Goal: Information Seeking & Learning: Learn about a topic

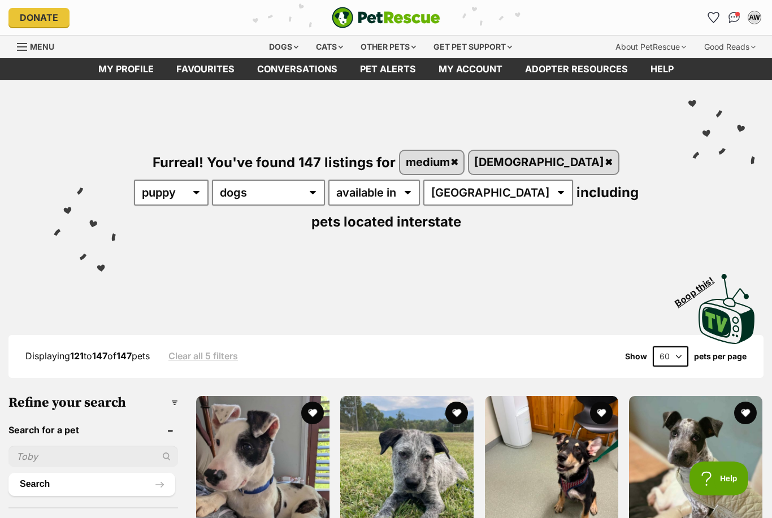
click at [194, 69] on link "Favourites" at bounding box center [205, 69] width 81 height 22
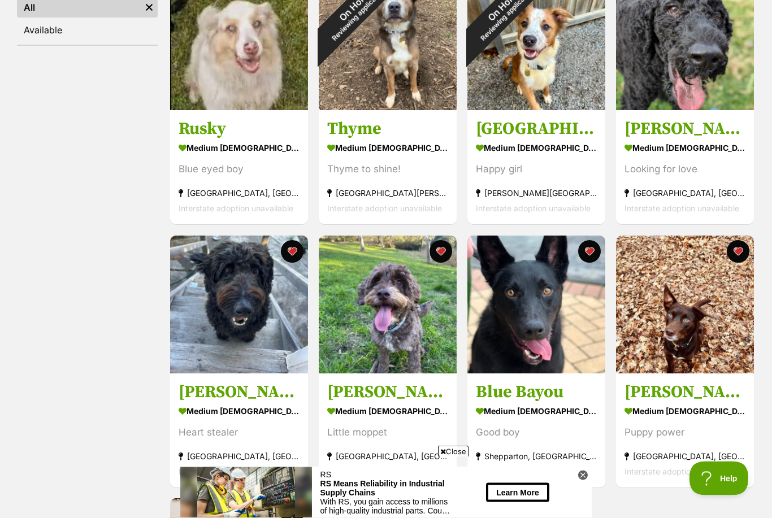
scroll to position [259, 0]
click at [542, 47] on div "On Hold Reviewing applications" at bounding box center [504, 9] width 75 height 75
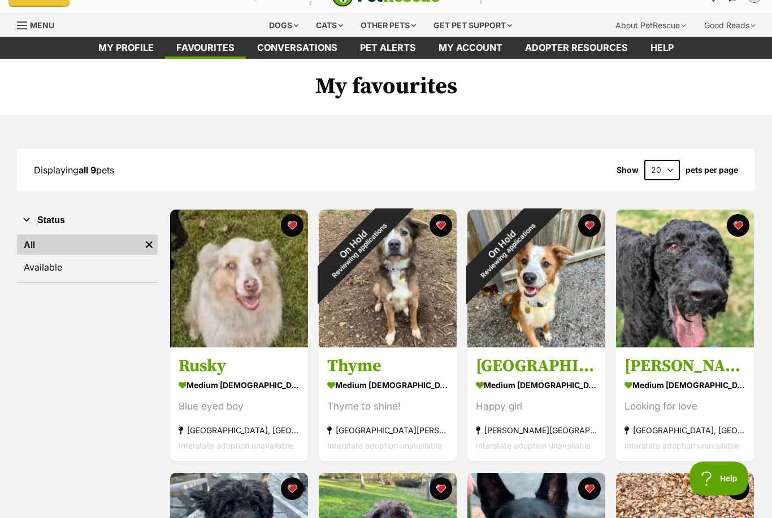
scroll to position [0, 0]
click at [425, 271] on img at bounding box center [388, 279] width 138 height 138
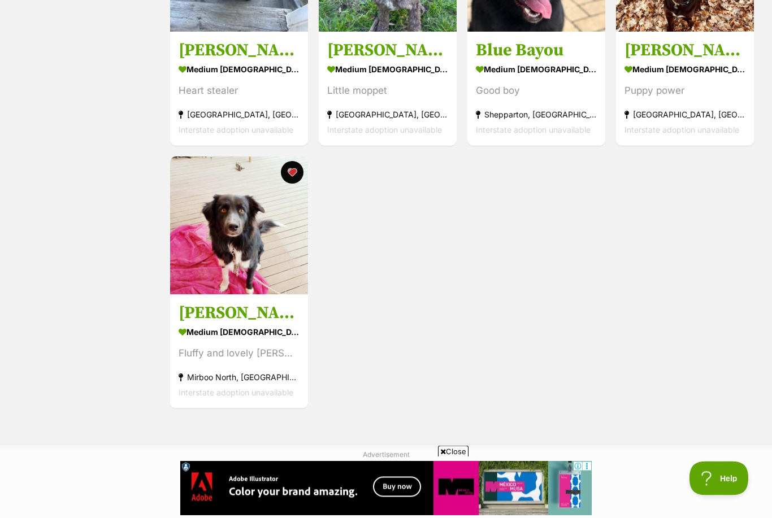
scroll to position [600, 0]
click at [227, 248] on img at bounding box center [239, 225] width 138 height 138
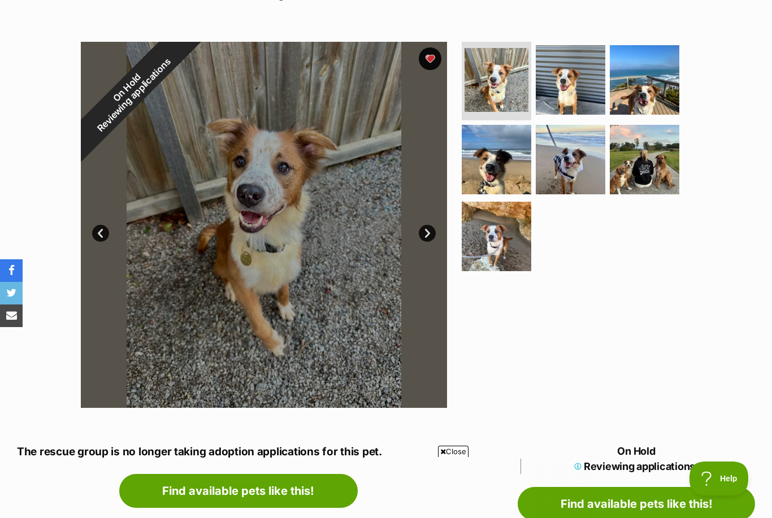
click at [508, 175] on img at bounding box center [496, 159] width 69 height 69
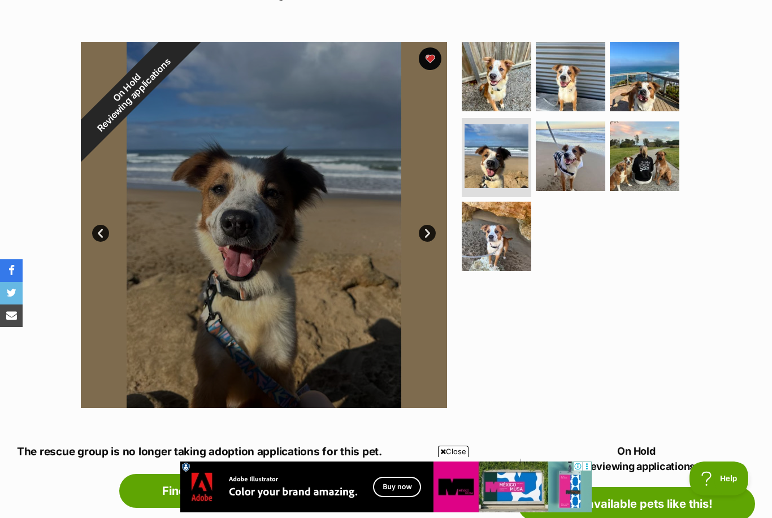
click at [426, 234] on link "Next" at bounding box center [427, 233] width 17 height 17
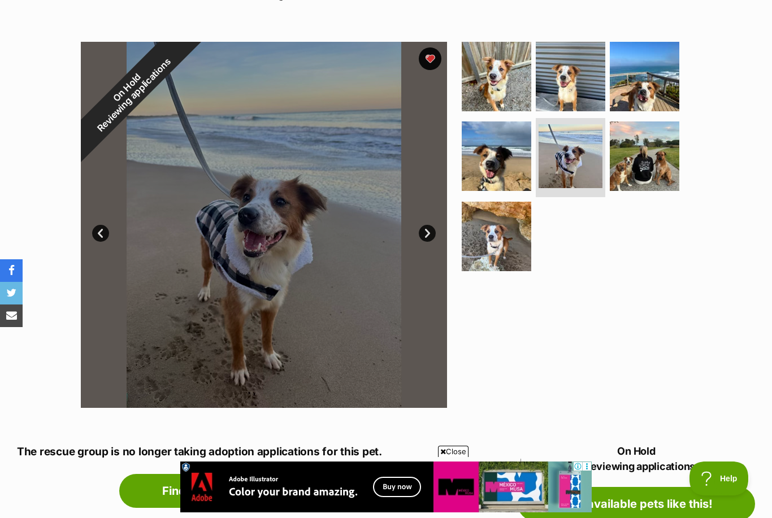
click at [426, 237] on link "Next" at bounding box center [427, 233] width 17 height 17
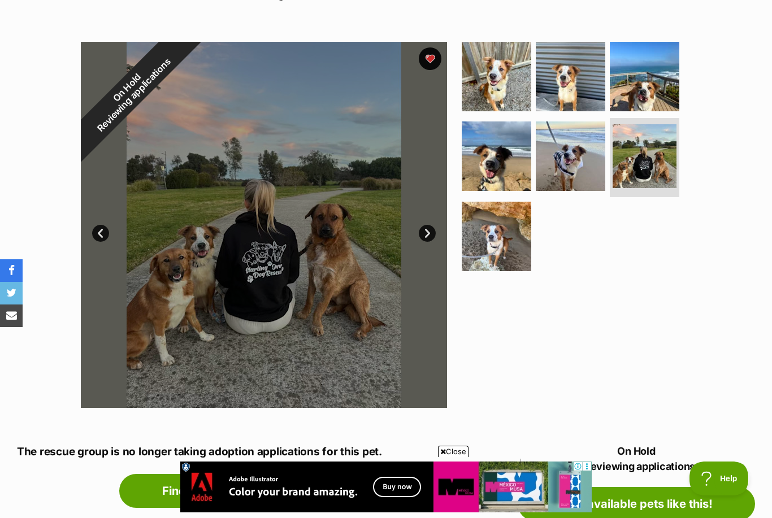
click at [428, 240] on link "Next" at bounding box center [427, 233] width 17 height 17
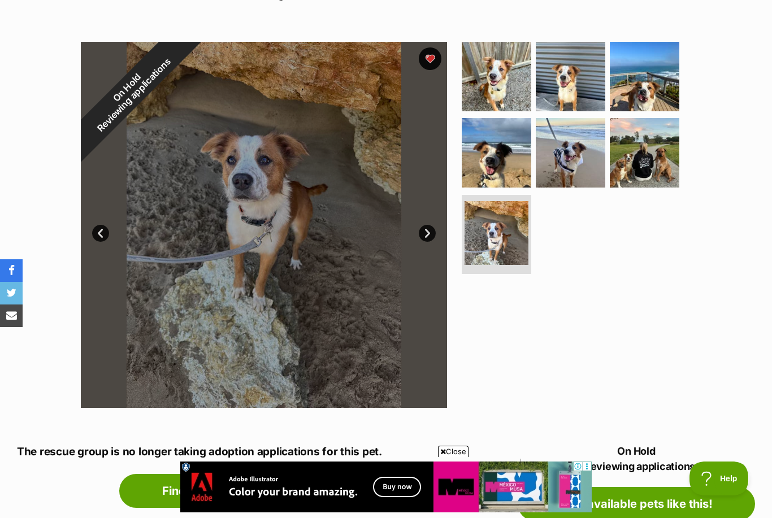
click at [433, 230] on link "Next" at bounding box center [427, 233] width 17 height 17
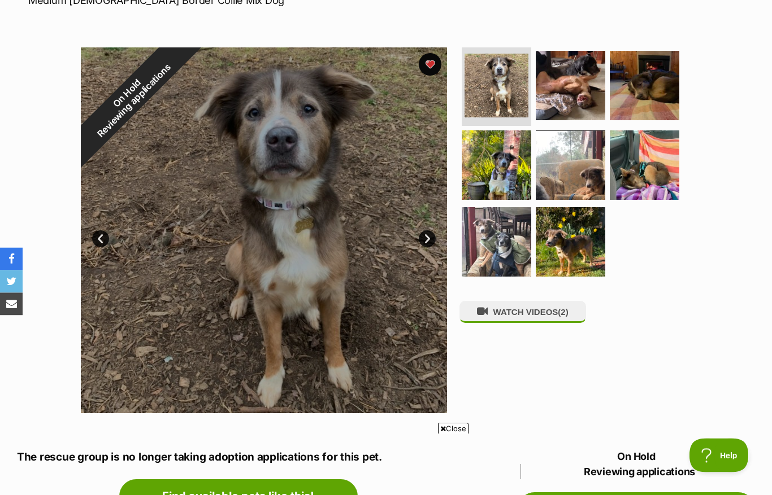
scroll to position [188, 0]
click at [507, 160] on img at bounding box center [496, 164] width 69 height 69
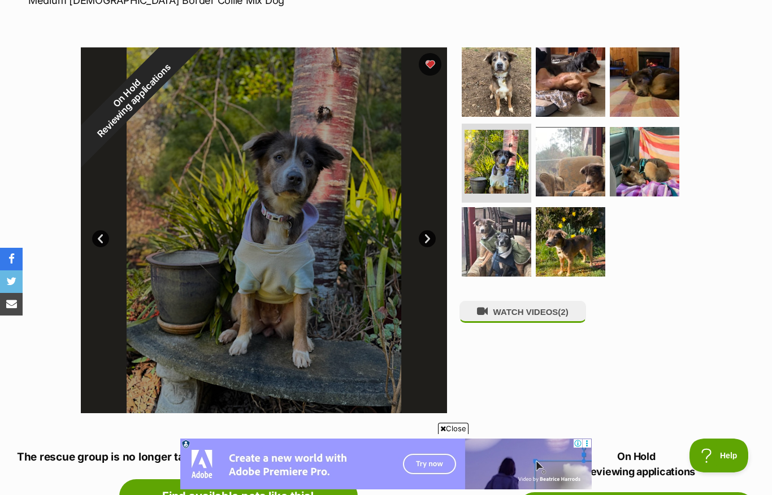
scroll to position [0, 0]
click at [424, 242] on link "Next" at bounding box center [427, 238] width 17 height 17
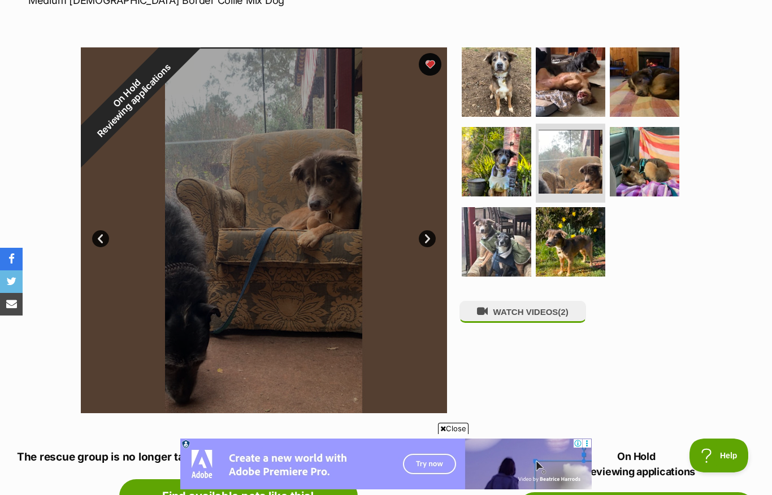
click at [427, 241] on link "Next" at bounding box center [427, 238] width 17 height 17
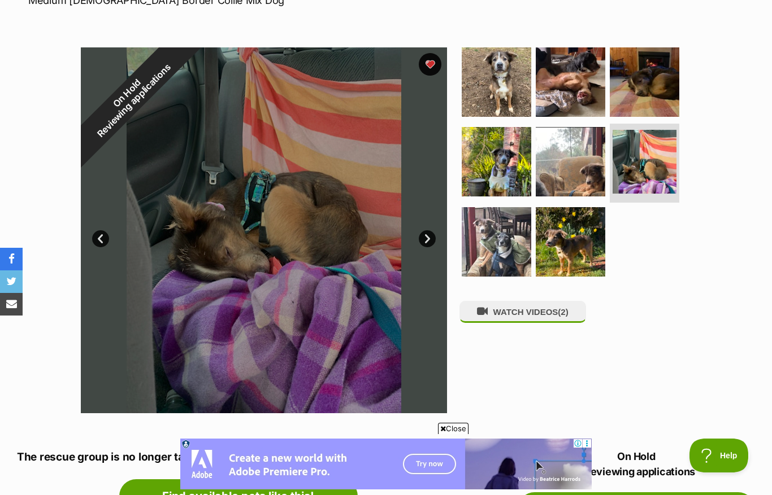
click at [424, 239] on link "Next" at bounding box center [427, 238] width 17 height 17
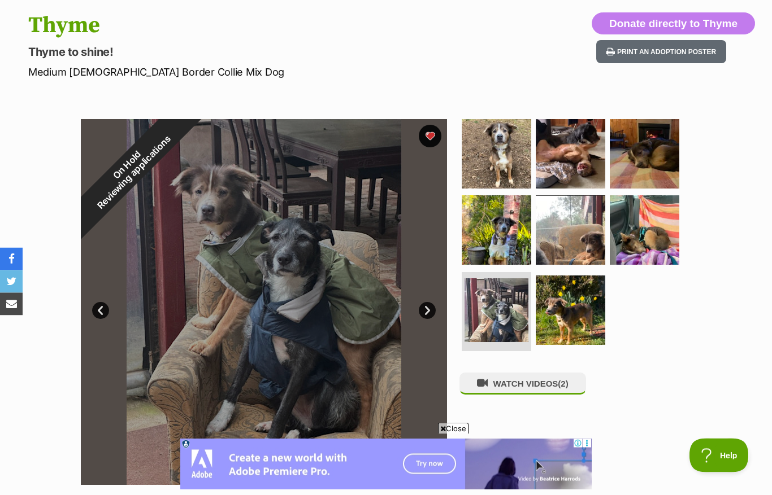
scroll to position [90, 0]
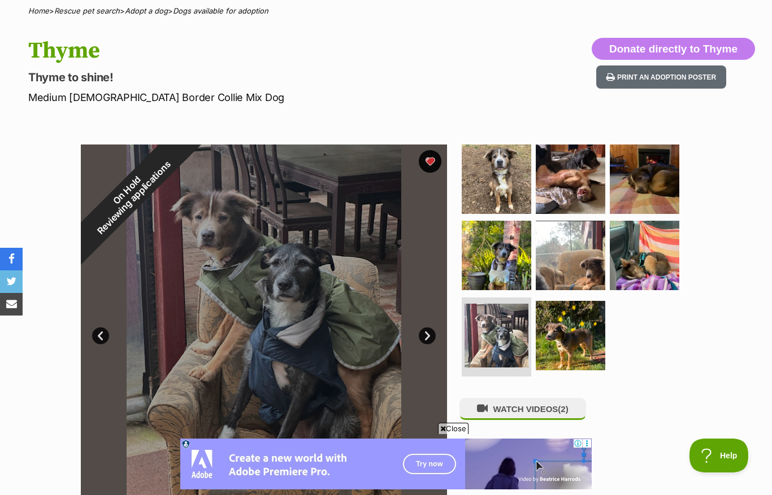
click at [667, 183] on img at bounding box center [644, 179] width 69 height 69
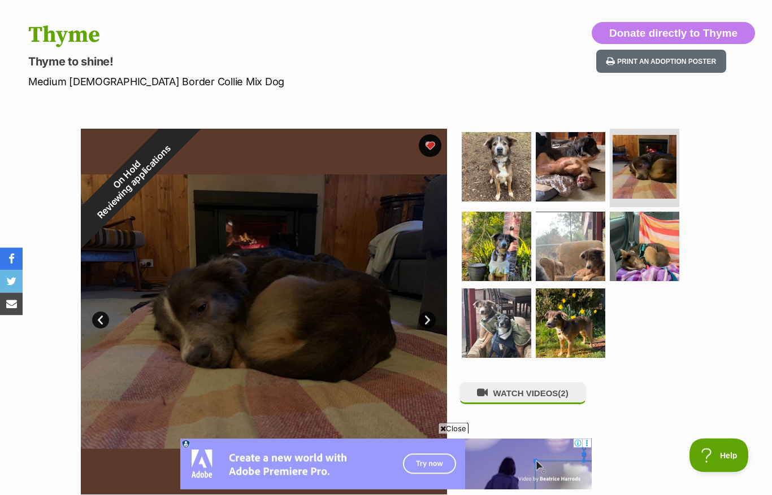
scroll to position [106, 0]
click at [667, 251] on img at bounding box center [644, 246] width 69 height 69
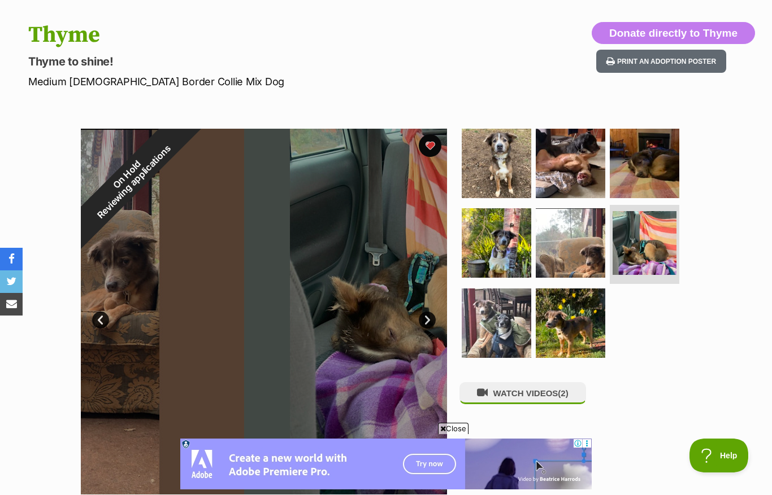
scroll to position [0, 0]
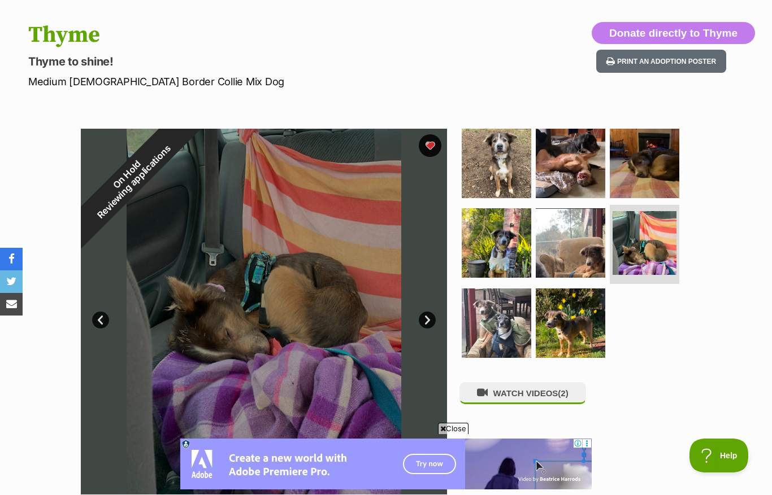
click at [568, 259] on img at bounding box center [570, 242] width 69 height 69
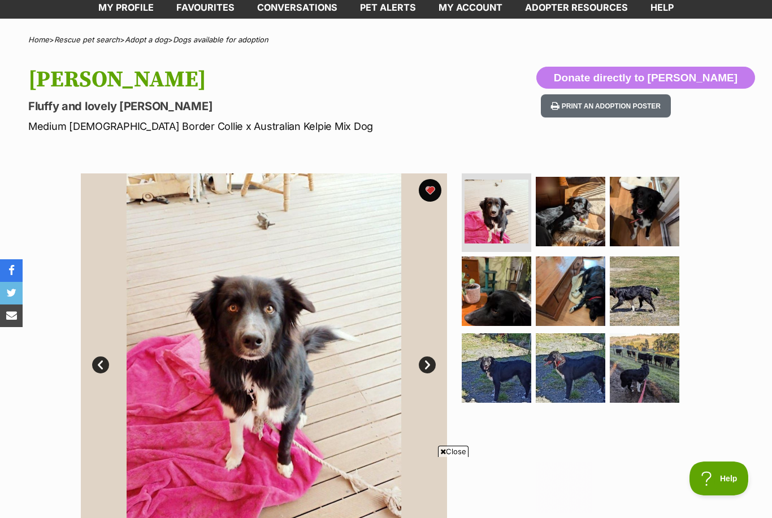
scroll to position [56, 0]
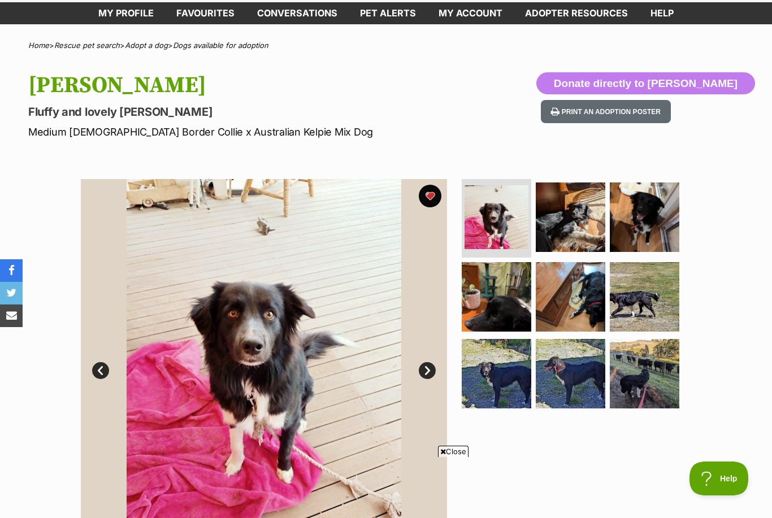
click at [430, 373] on link "Next" at bounding box center [427, 370] width 17 height 17
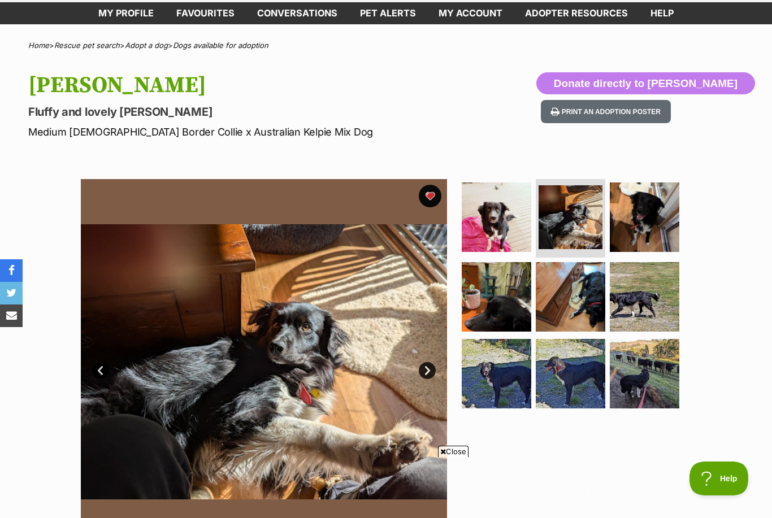
click at [428, 364] on link "Next" at bounding box center [427, 370] width 17 height 17
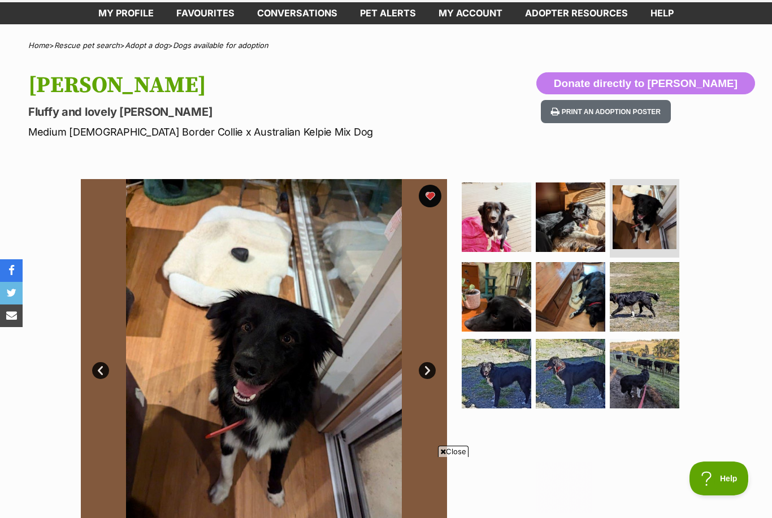
click at [426, 372] on link "Next" at bounding box center [427, 370] width 17 height 17
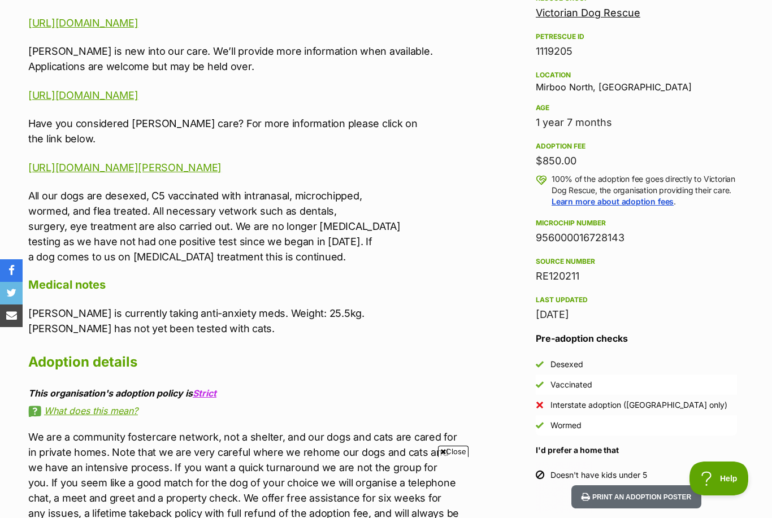
click at [76, 232] on p "All our dogs are desexed, C5 vaccinated with intranasal, microchipped, wormed, …" at bounding box center [244, 226] width 432 height 76
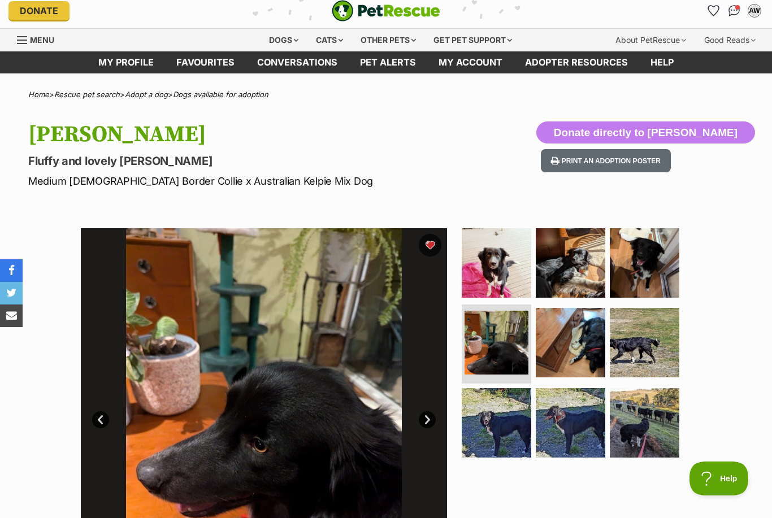
scroll to position [0, 0]
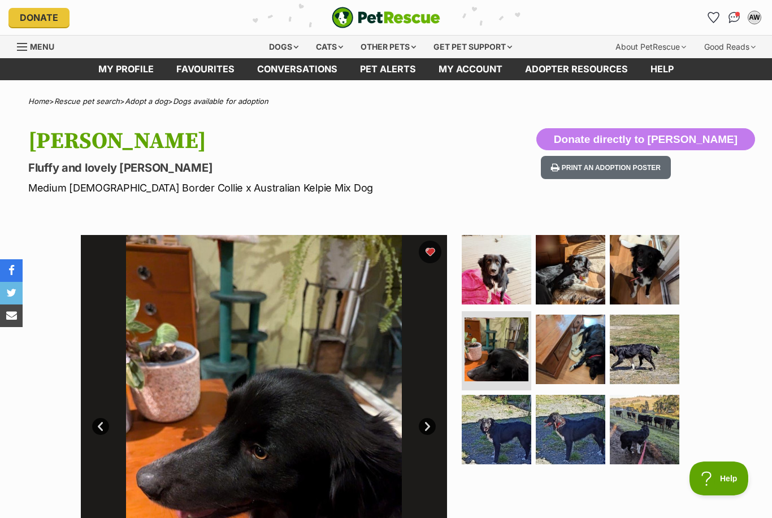
click at [658, 342] on img at bounding box center [644, 349] width 69 height 69
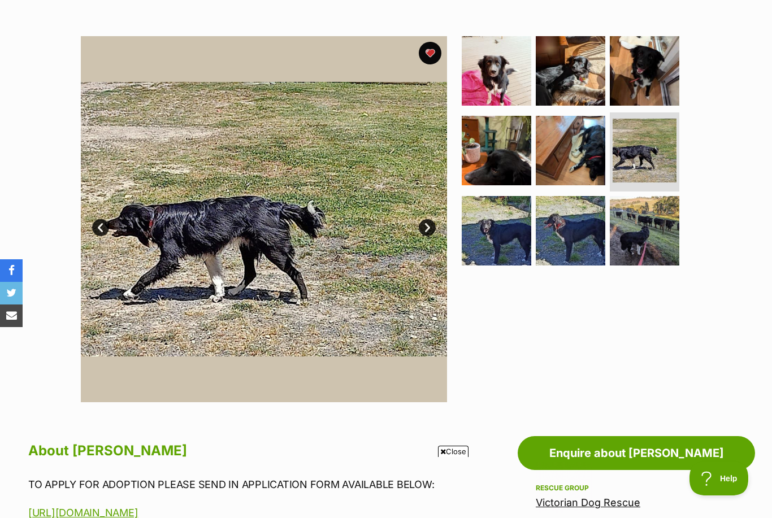
click at [650, 241] on img at bounding box center [644, 230] width 69 height 69
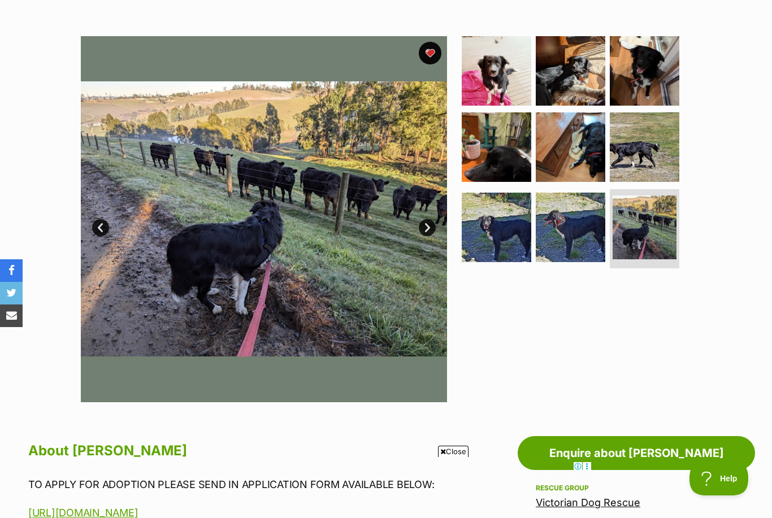
click at [578, 234] on img at bounding box center [570, 227] width 69 height 69
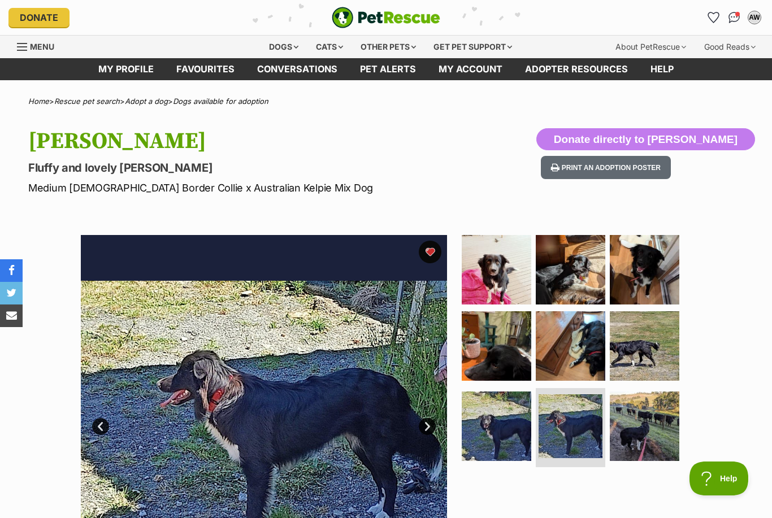
click at [199, 72] on link "Favourites" at bounding box center [205, 69] width 81 height 22
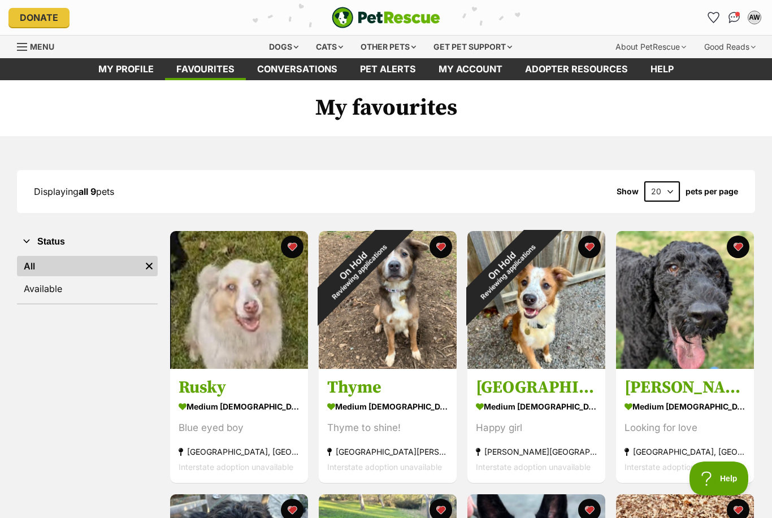
click at [273, 45] on div "Dogs" at bounding box center [283, 47] width 45 height 23
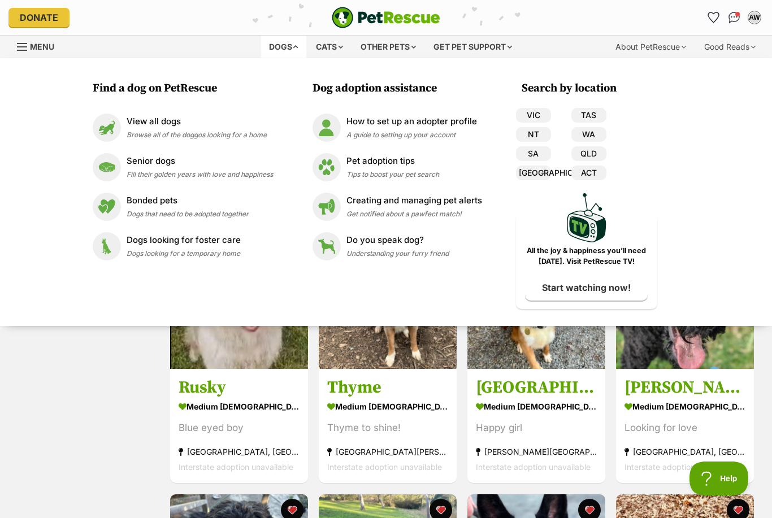
click at [130, 131] on span "Browse all of the doggos looking for a home" at bounding box center [197, 134] width 140 height 8
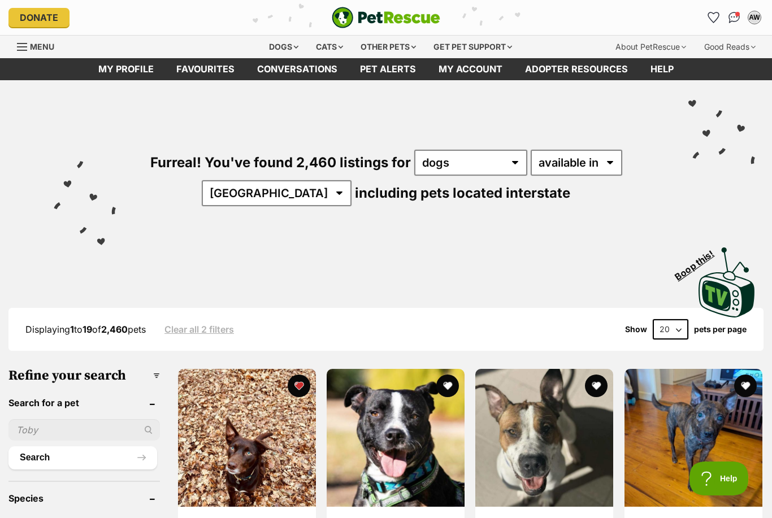
click at [88, 469] on button "Search" at bounding box center [82, 457] width 149 height 23
click at [93, 469] on button "Search" at bounding box center [82, 457] width 149 height 23
click at [113, 441] on input "text" at bounding box center [83, 429] width 151 height 21
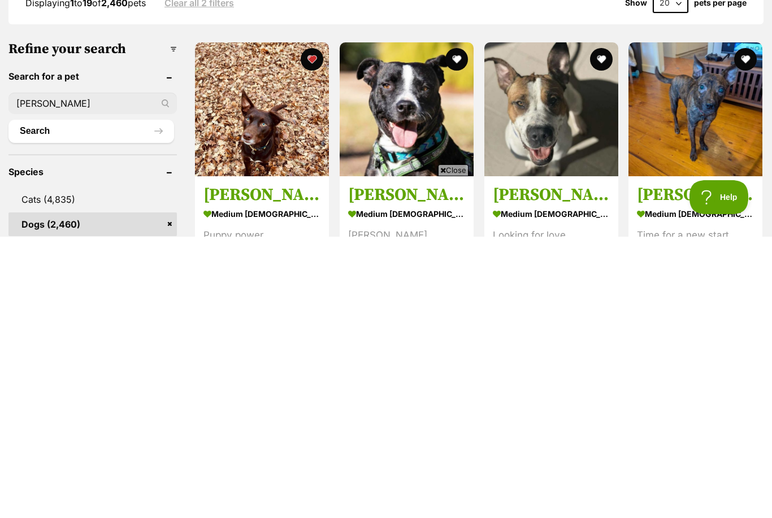
type input "[PERSON_NAME]"
click at [159, 401] on button "Search" at bounding box center [91, 412] width 166 height 23
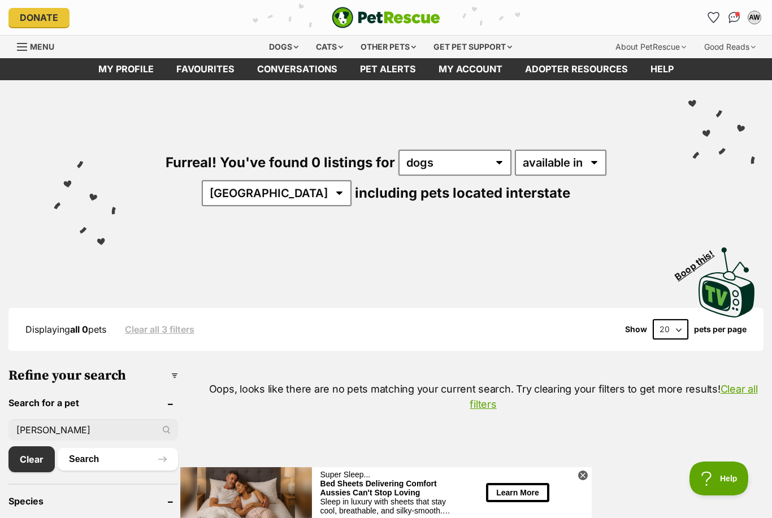
click at [734, 20] on img "Conversations" at bounding box center [734, 17] width 12 height 11
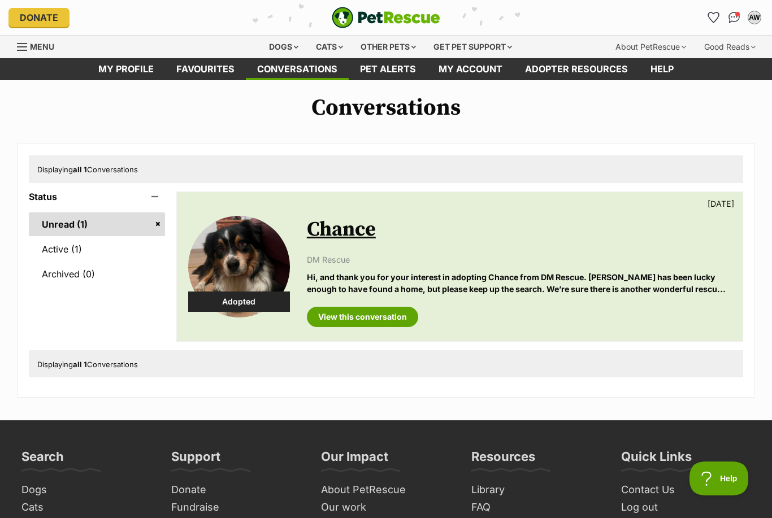
click at [233, 260] on img at bounding box center [239, 267] width 102 height 102
click at [125, 74] on link "My profile" at bounding box center [126, 69] width 78 height 22
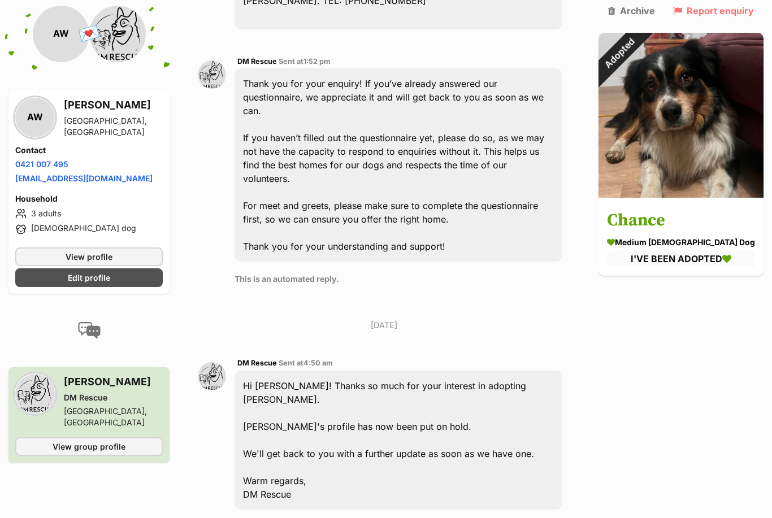
scroll to position [2250, 0]
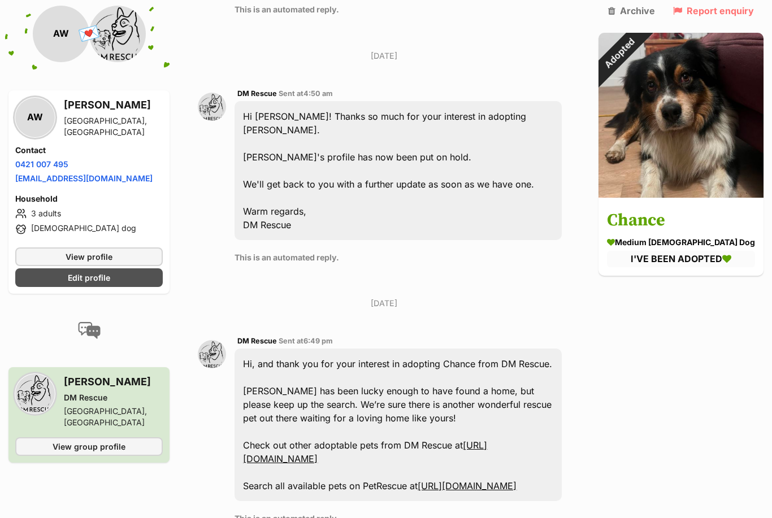
click at [639, 74] on div "Adopted" at bounding box center [618, 53] width 41 height 41
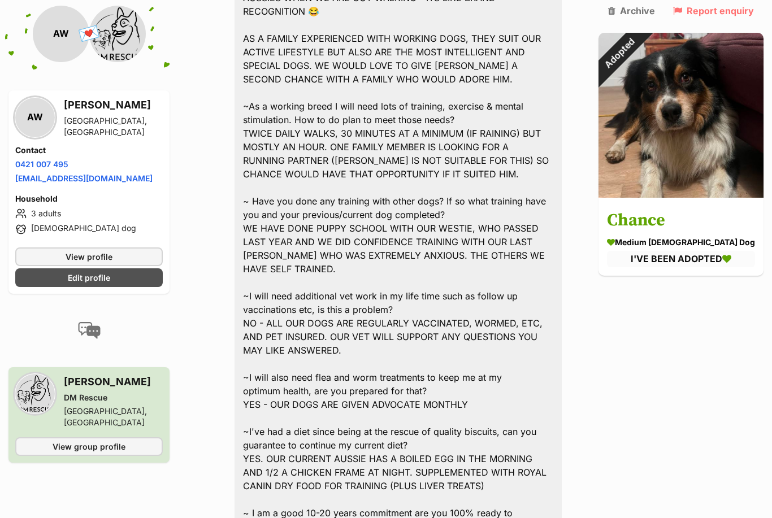
scroll to position [1231, 0]
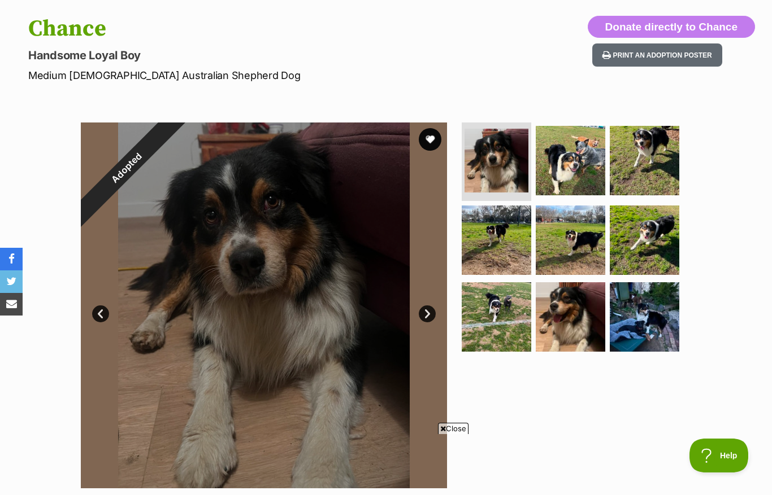
click at [565, 312] on img at bounding box center [570, 316] width 69 height 69
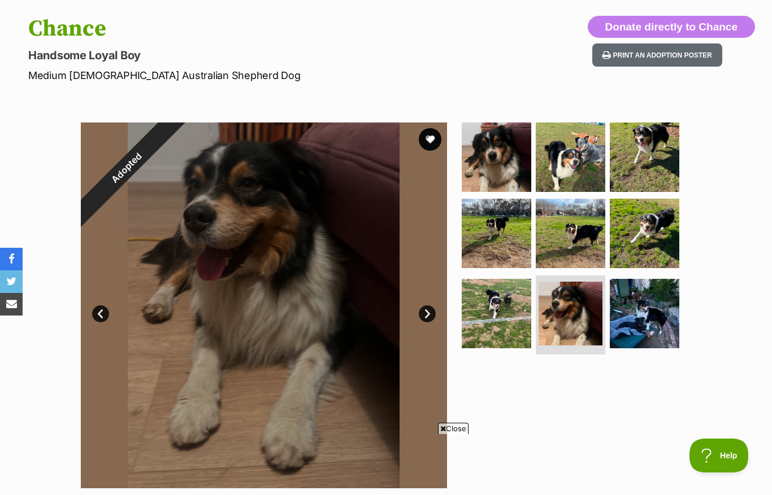
click at [578, 238] on img at bounding box center [570, 233] width 69 height 69
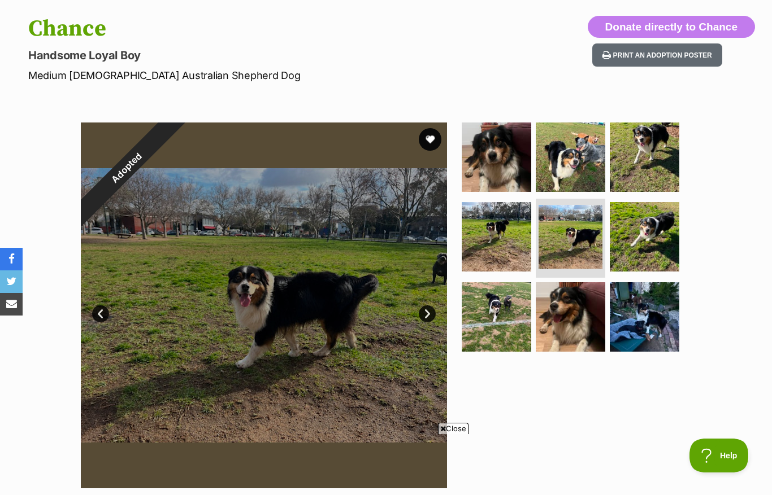
click at [658, 246] on img at bounding box center [644, 236] width 69 height 69
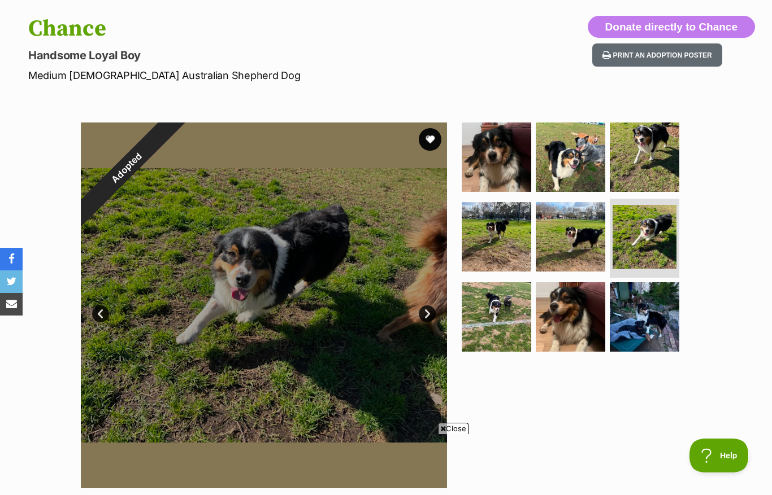
click at [652, 160] on img at bounding box center [644, 157] width 69 height 69
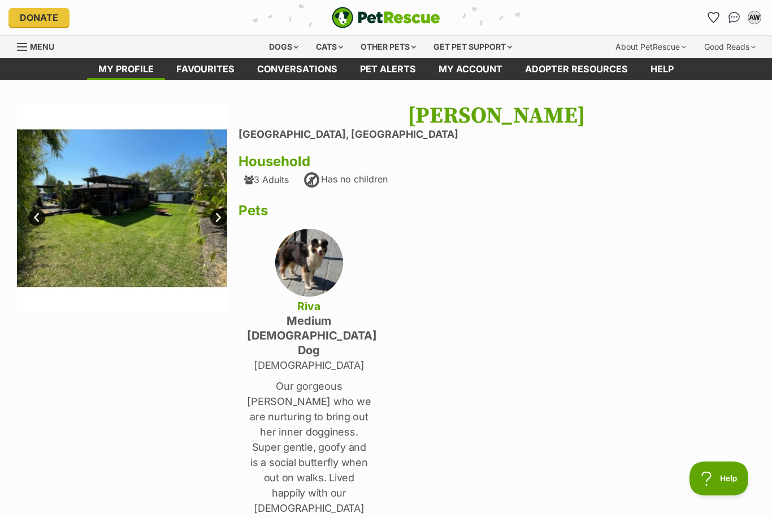
click at [310, 267] on img at bounding box center [309, 263] width 68 height 68
click at [200, 71] on link "Favourites" at bounding box center [205, 69] width 81 height 22
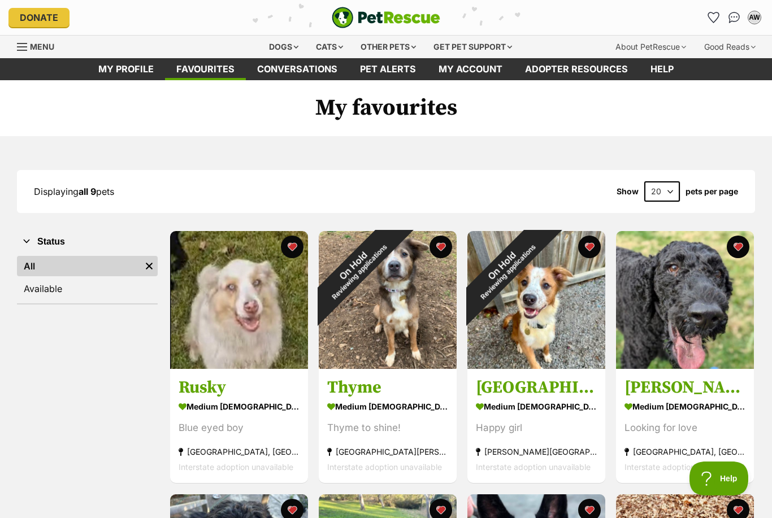
click at [277, 46] on div "Dogs" at bounding box center [283, 47] width 45 height 23
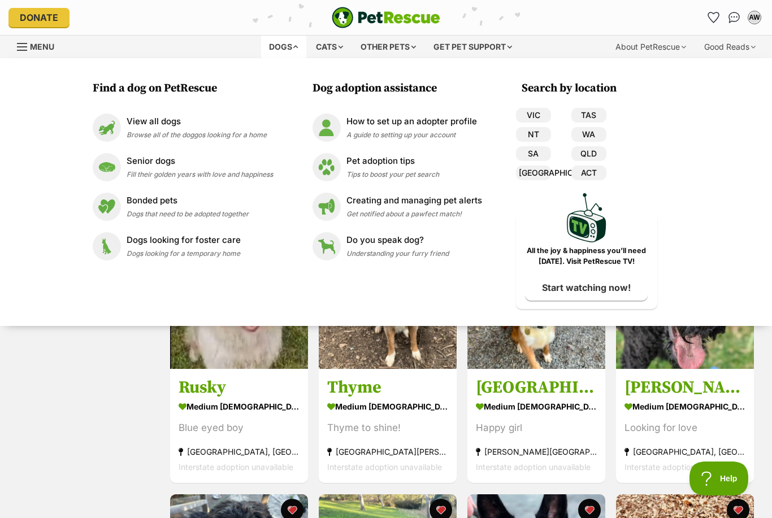
click at [155, 117] on p "View all dogs" at bounding box center [197, 121] width 140 height 13
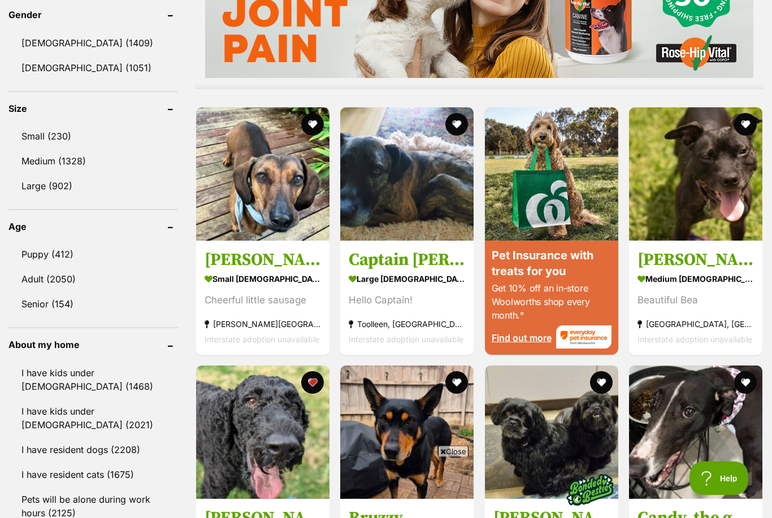
scroll to position [993, 0]
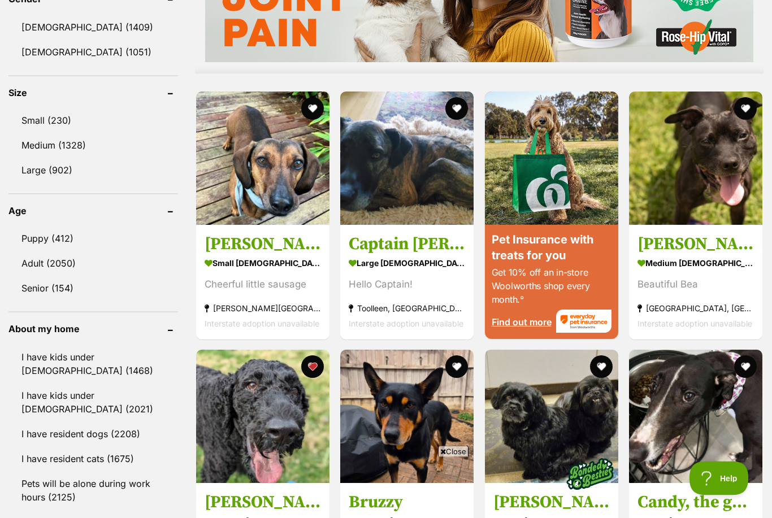
click at [37, 287] on link "Senior (154)" at bounding box center [92, 289] width 169 height 24
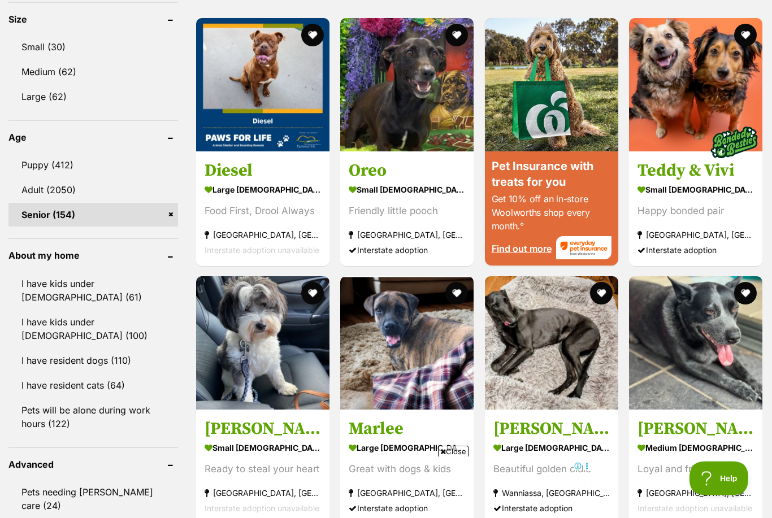
scroll to position [1067, 0]
click at [399, 109] on img at bounding box center [406, 84] width 133 height 133
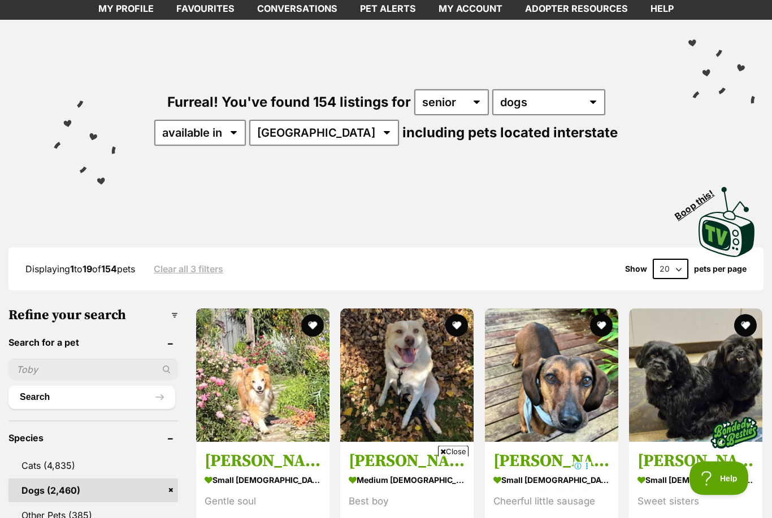
scroll to position [0, 0]
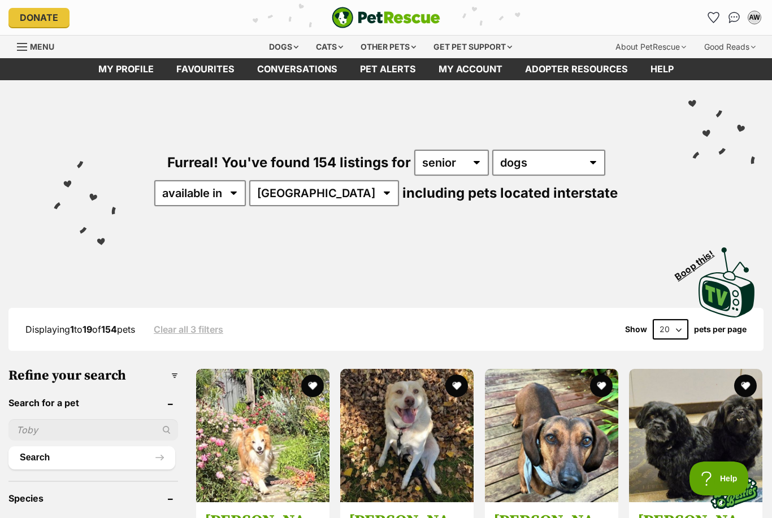
click at [681, 326] on select "20 40 60" at bounding box center [670, 329] width 36 height 20
select select "60"
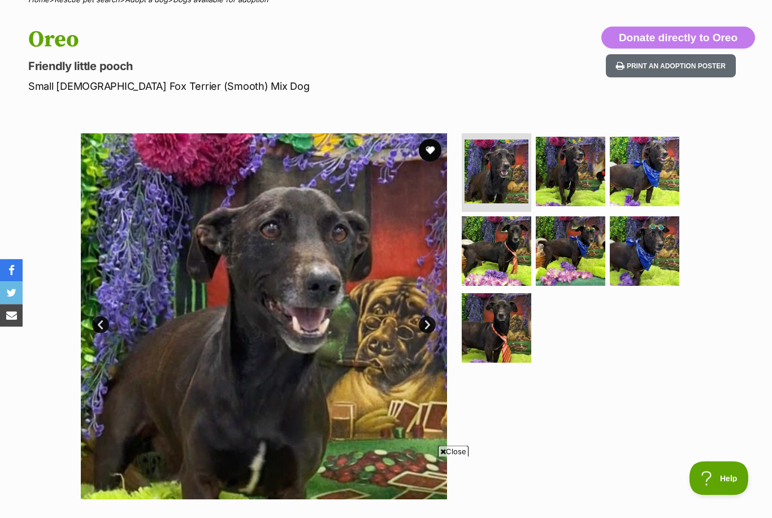
scroll to position [100, 0]
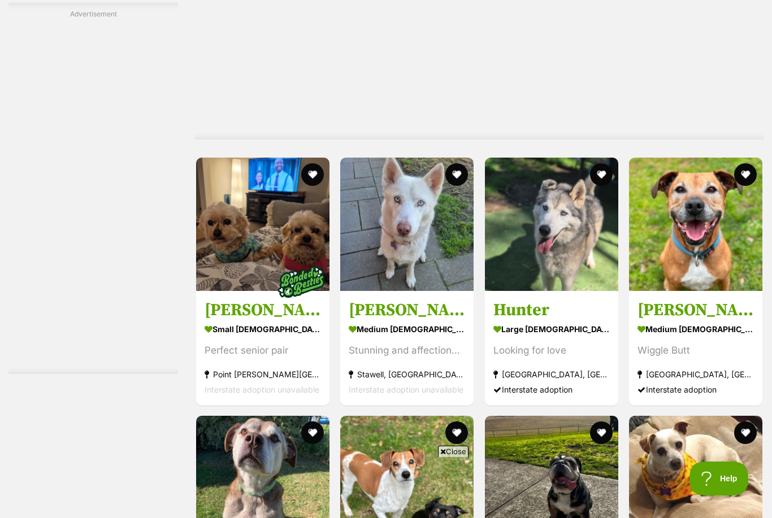
scroll to position [2008, 0]
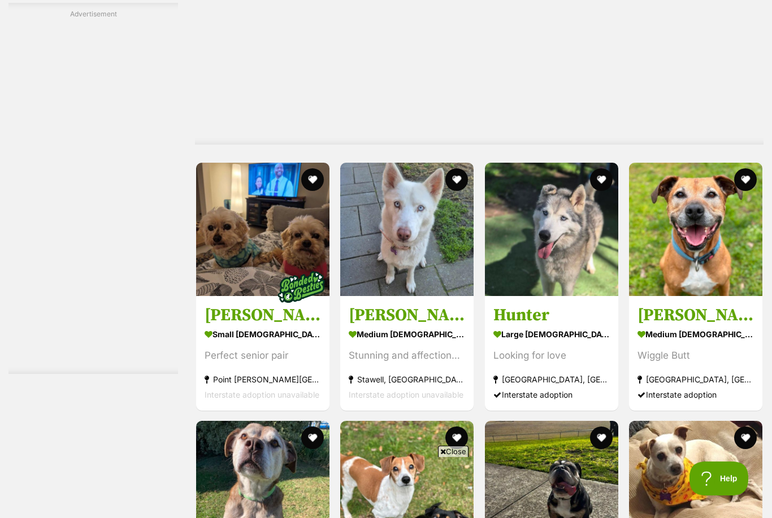
click at [411, 228] on img at bounding box center [406, 229] width 133 height 133
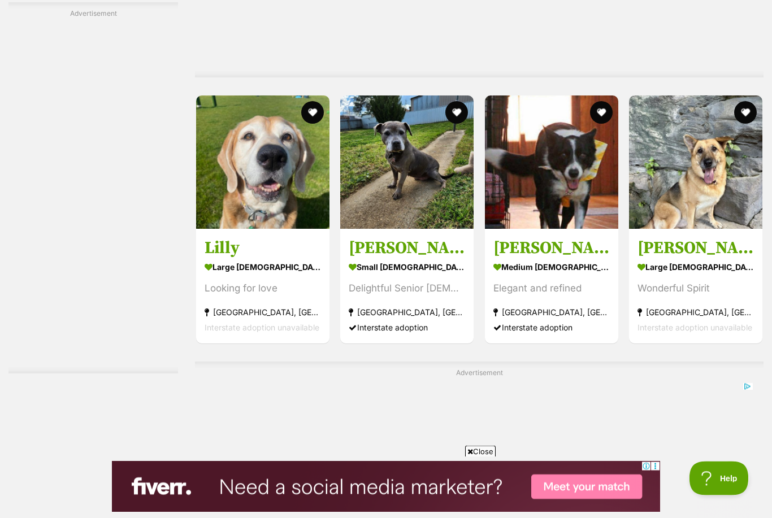
scroll to position [3964, 0]
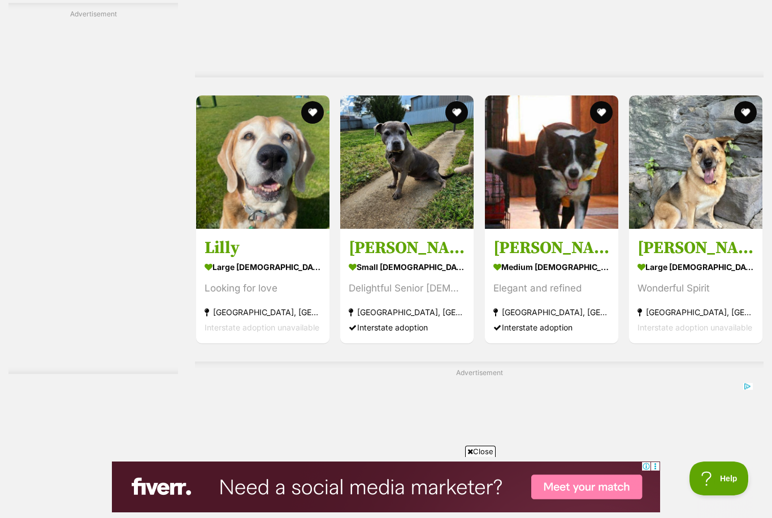
click at [580, 202] on img at bounding box center [551, 161] width 133 height 133
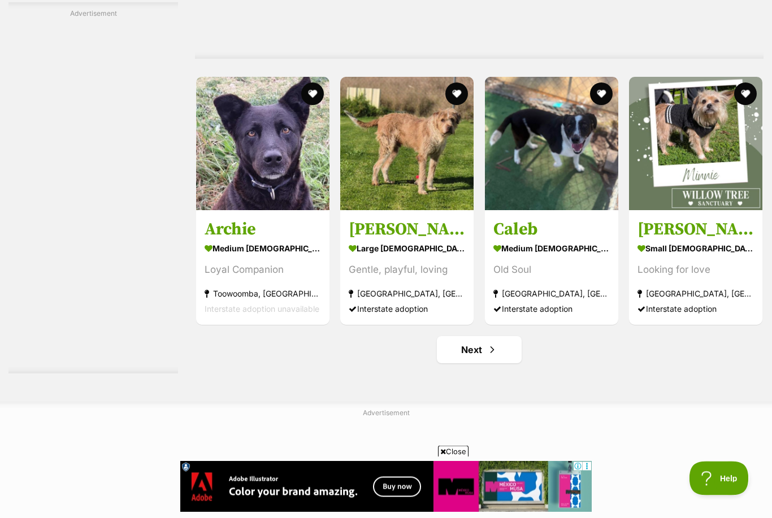
scroll to position [5613, 0]
click at [502, 350] on link "Next" at bounding box center [479, 349] width 85 height 27
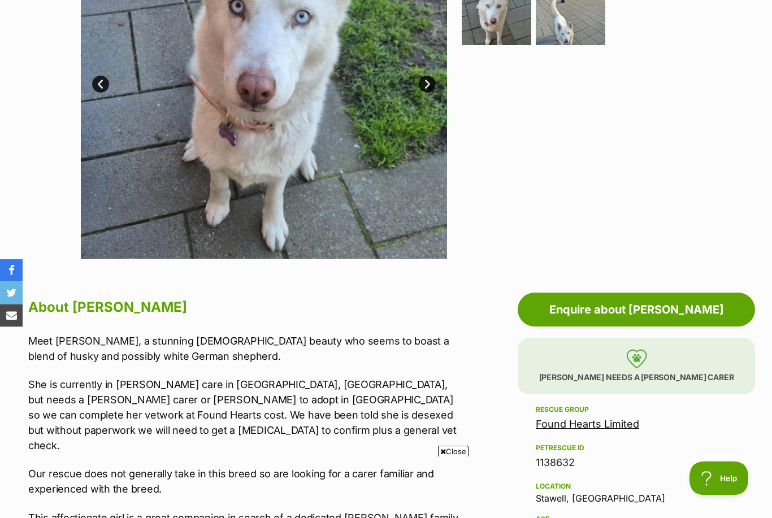
scroll to position [318, 0]
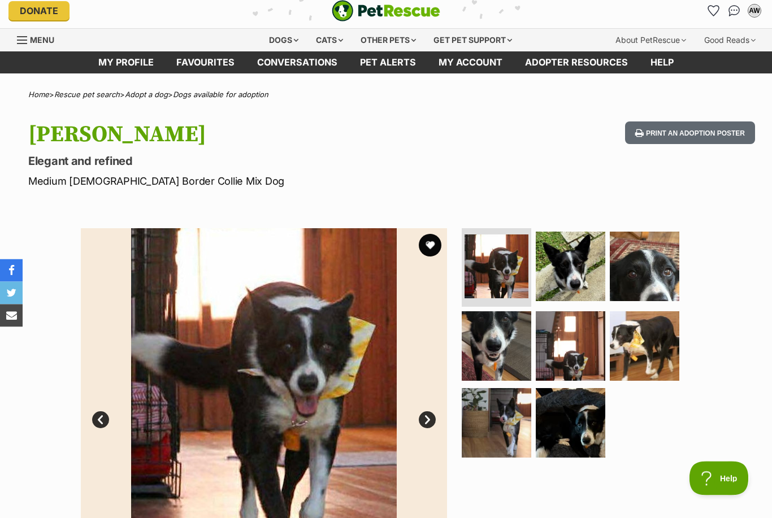
scroll to position [7, 0]
click at [648, 270] on img at bounding box center [644, 266] width 69 height 69
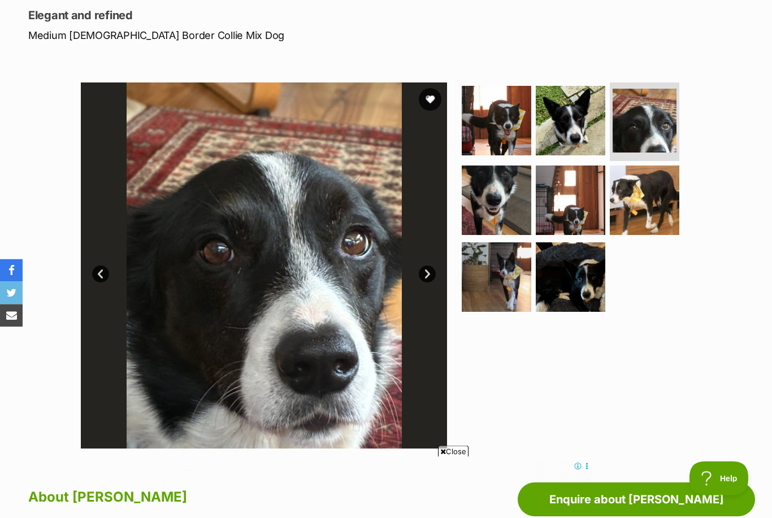
scroll to position [156, 0]
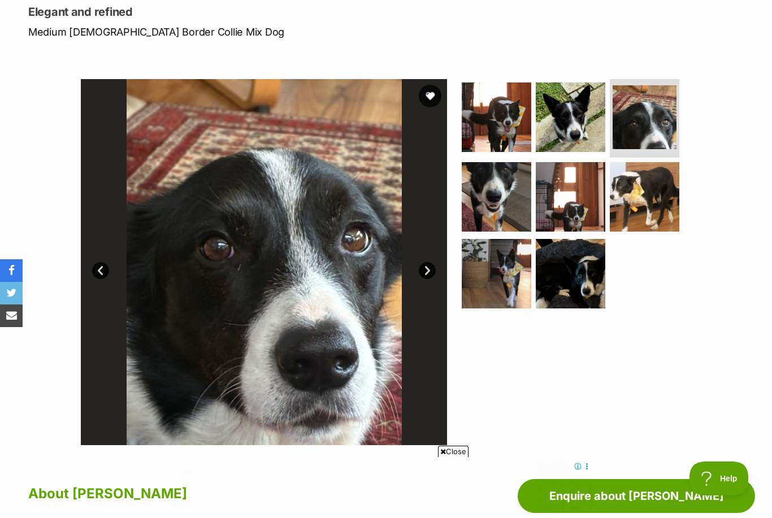
click at [432, 266] on link "Next" at bounding box center [427, 270] width 17 height 17
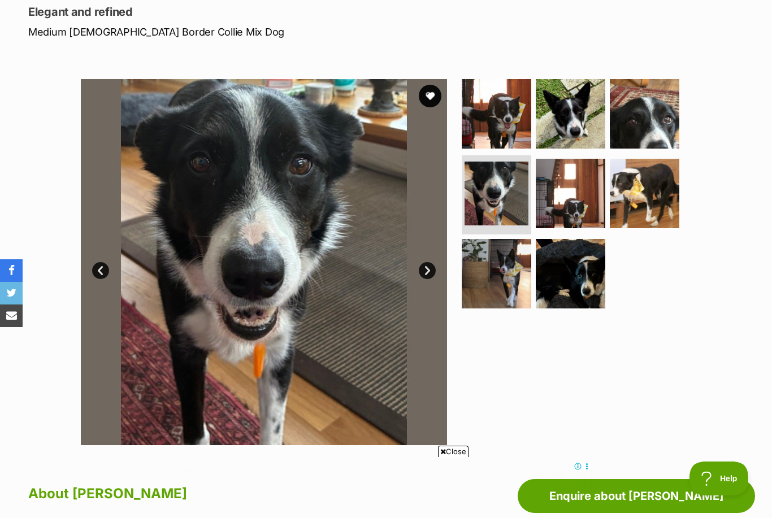
scroll to position [0, 0]
click at [573, 276] on img at bounding box center [570, 273] width 69 height 69
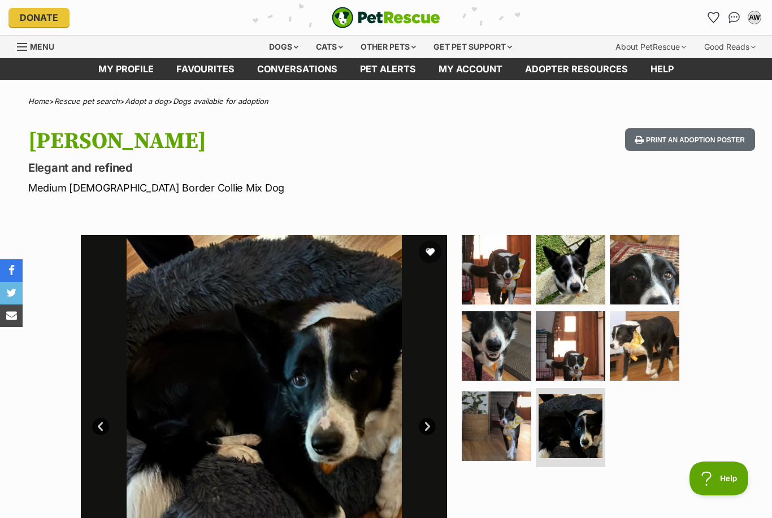
click at [500, 339] on img at bounding box center [496, 345] width 69 height 69
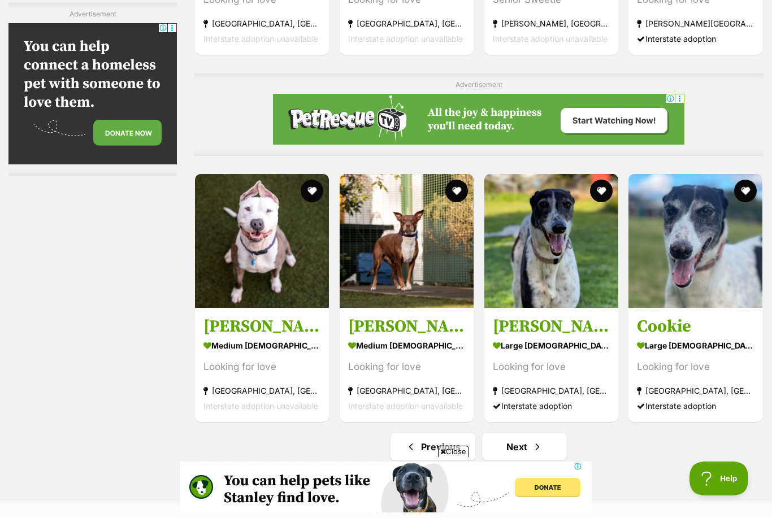
scroll to position [5010, 0]
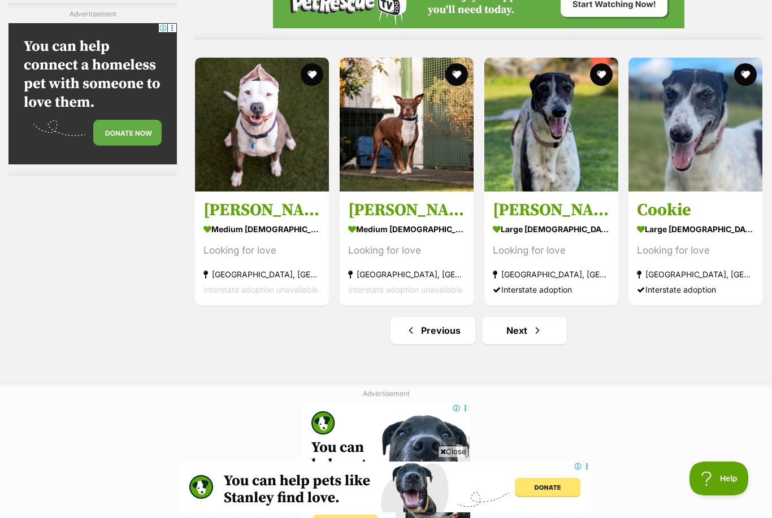
click at [548, 336] on link "Next" at bounding box center [524, 330] width 85 height 27
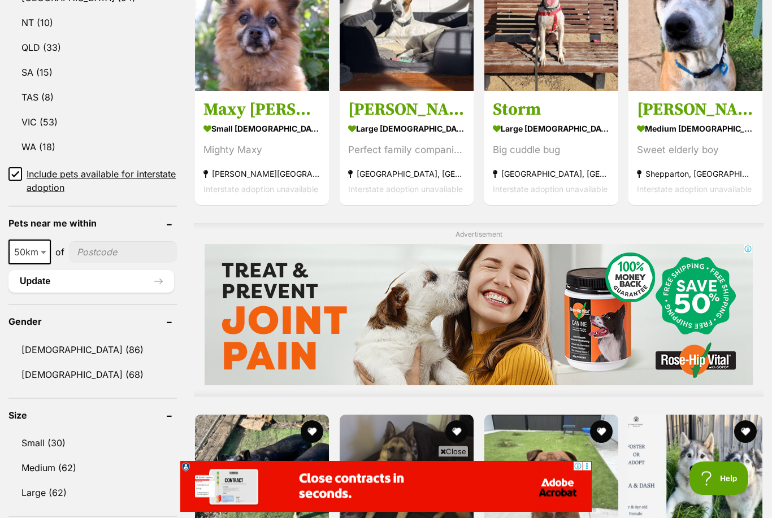
scroll to position [719, 0]
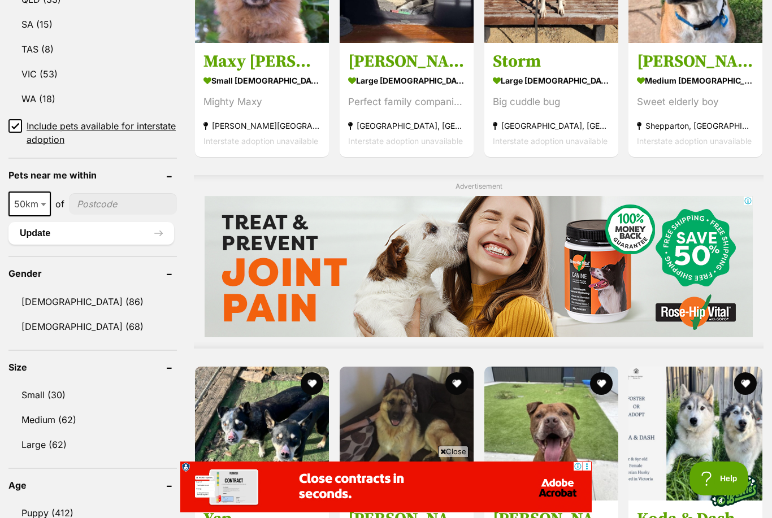
click at [32, 417] on link "Medium (62)" at bounding box center [92, 420] width 168 height 24
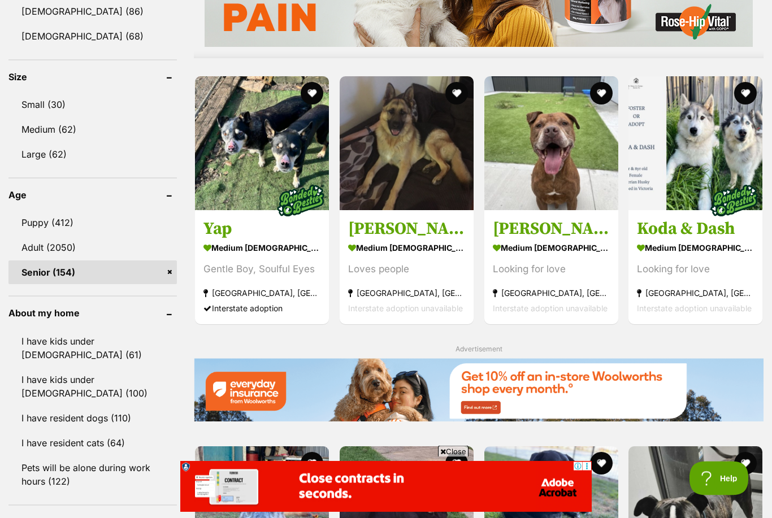
scroll to position [1073, 0]
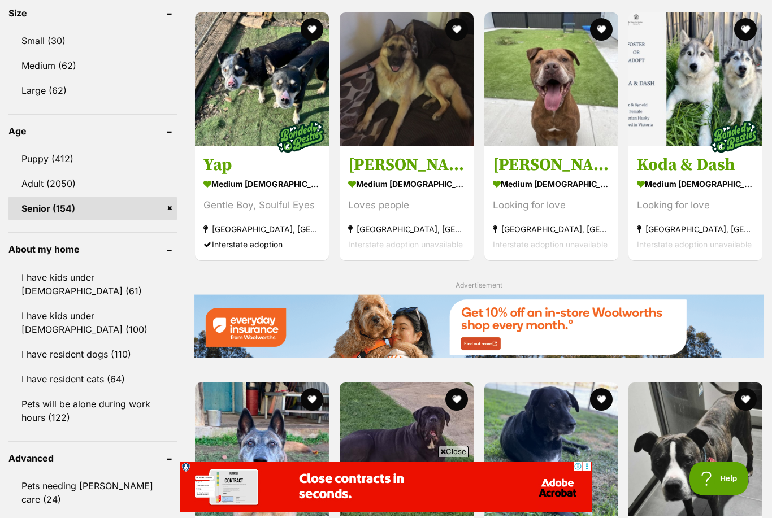
click at [31, 182] on link "Adult (2050)" at bounding box center [92, 184] width 168 height 24
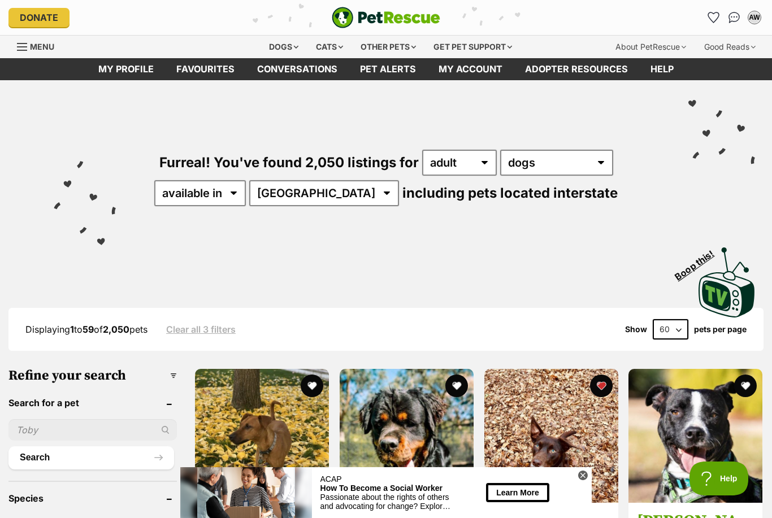
click at [198, 76] on link "Favourites" at bounding box center [205, 69] width 81 height 22
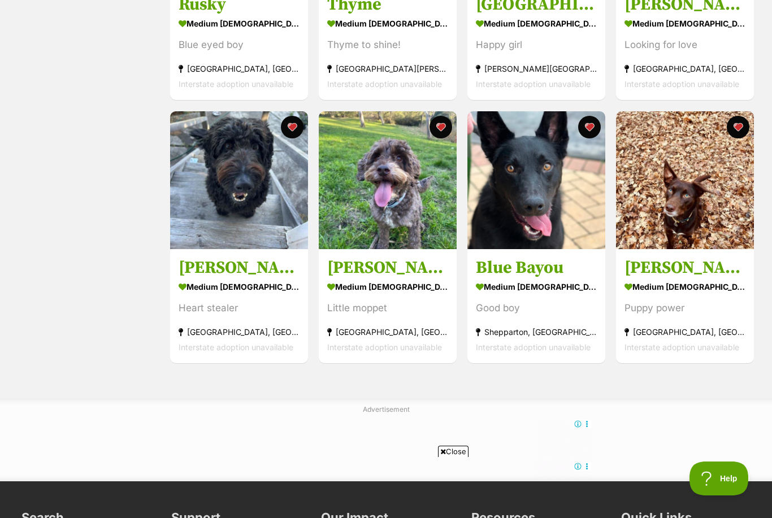
click at [228, 214] on img at bounding box center [239, 180] width 138 height 138
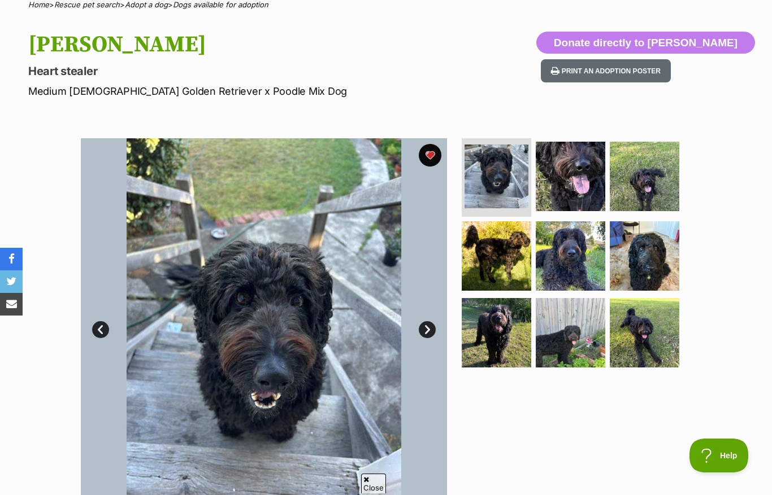
click at [513, 253] on img at bounding box center [496, 255] width 69 height 69
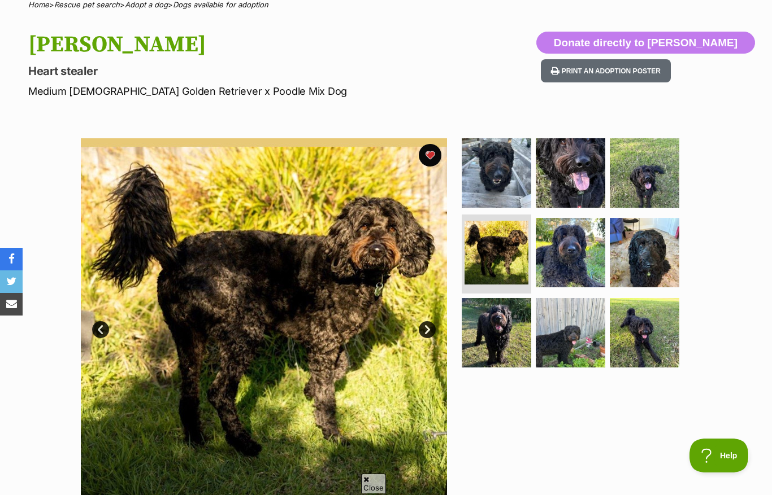
click at [580, 251] on img at bounding box center [570, 252] width 69 height 69
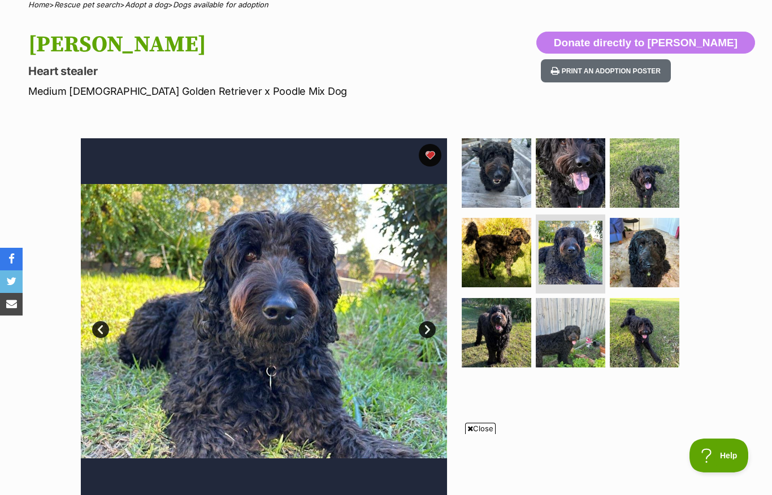
click at [659, 330] on img at bounding box center [644, 332] width 69 height 69
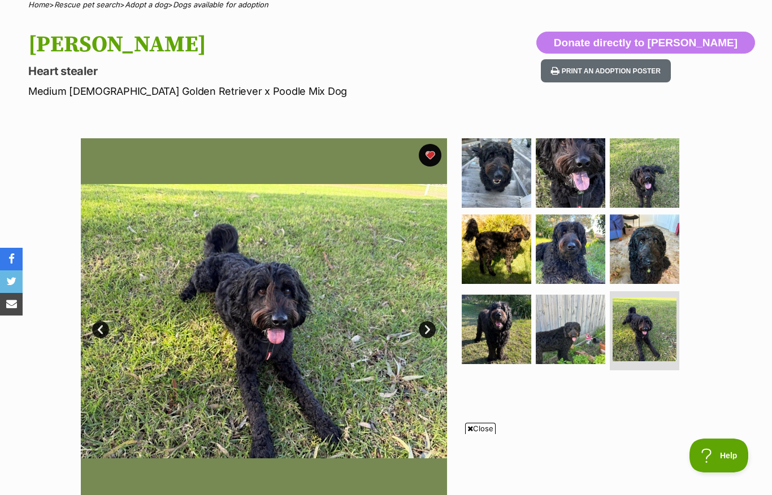
click at [655, 238] on img at bounding box center [644, 249] width 69 height 69
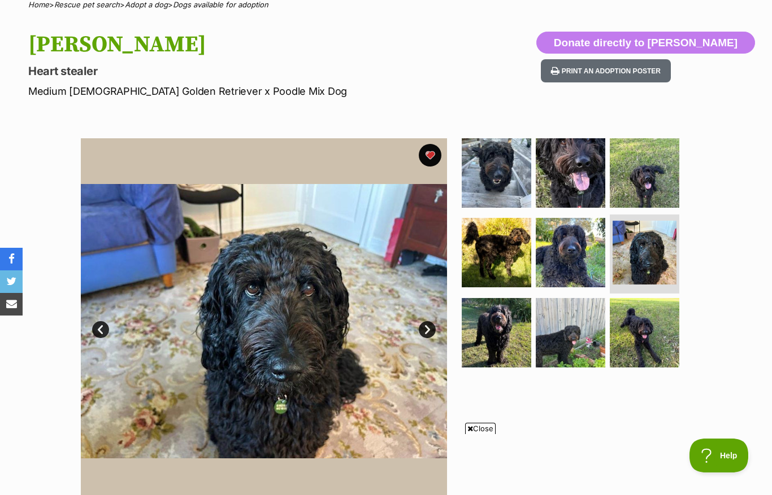
click at [658, 176] on img at bounding box center [644, 172] width 69 height 69
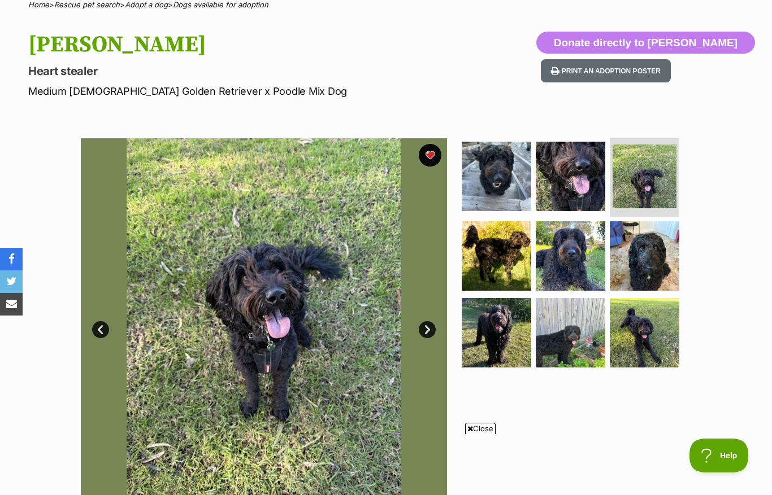
click at [574, 333] on img at bounding box center [570, 332] width 69 height 69
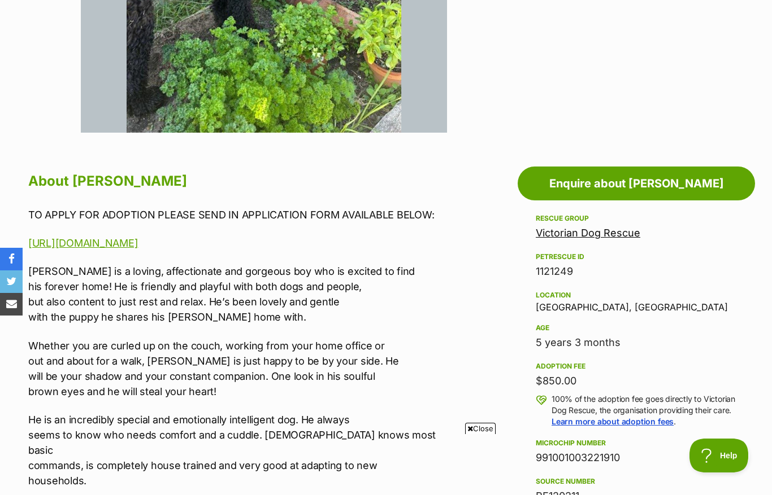
scroll to position [471, 0]
